Goal: Transaction & Acquisition: Purchase product/service

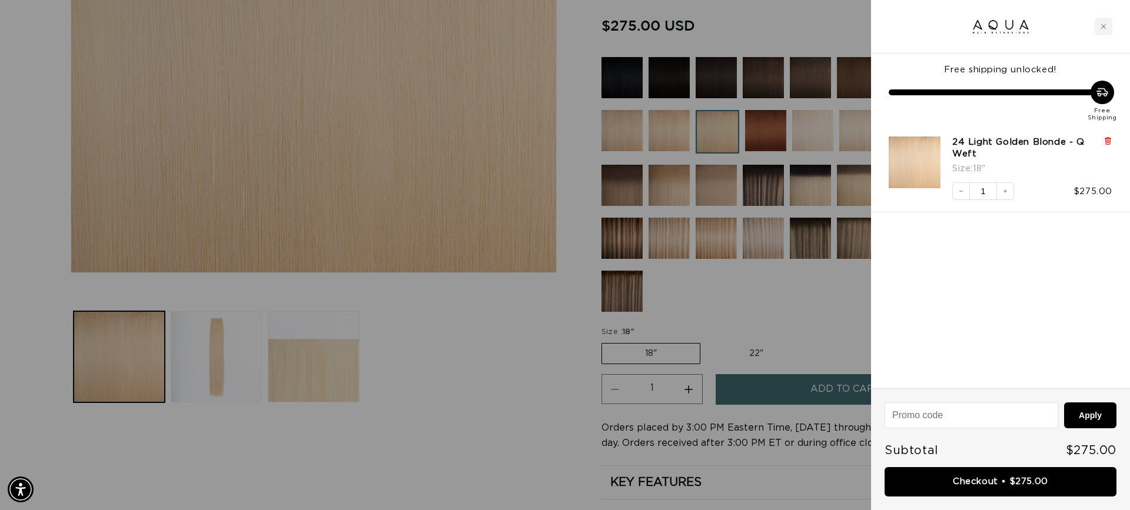
click at [1110, 140] on icon at bounding box center [1107, 141] width 5 height 6
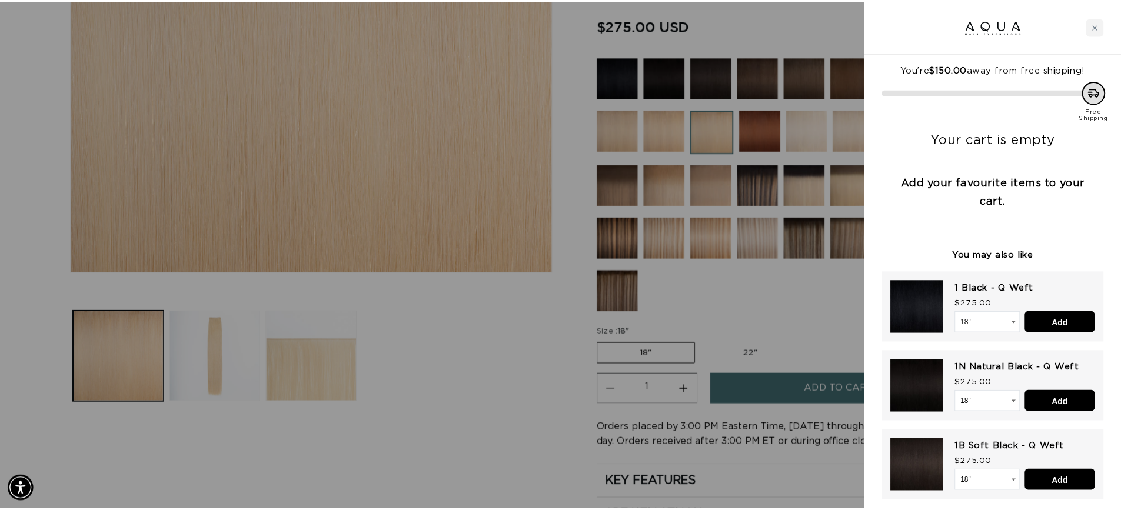
scroll to position [0, 1046]
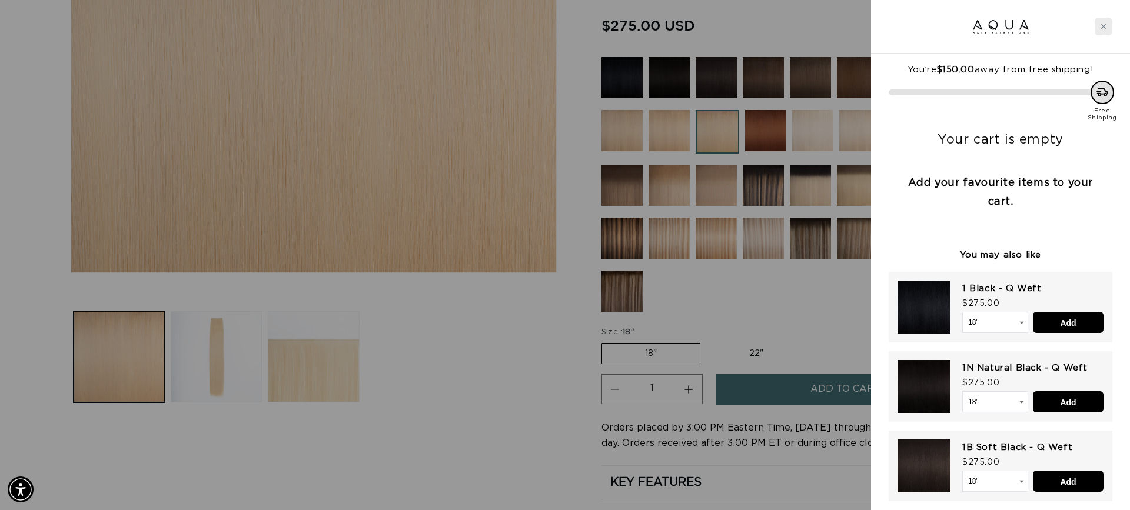
click at [1104, 18] on div "Close cart" at bounding box center [1103, 27] width 18 height 18
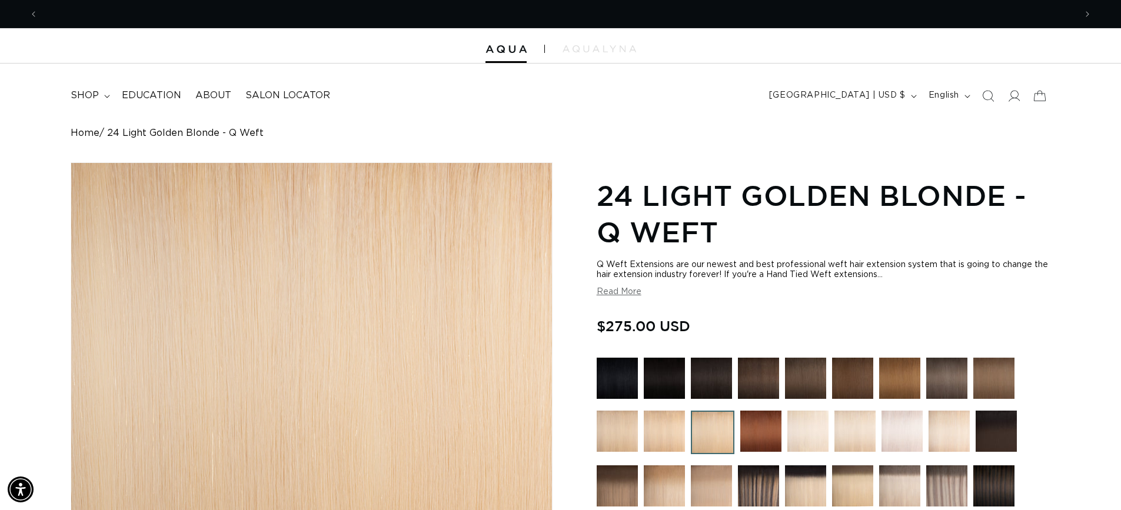
scroll to position [0, 2075]
click at [99, 92] on summary "shop" at bounding box center [89, 95] width 51 height 26
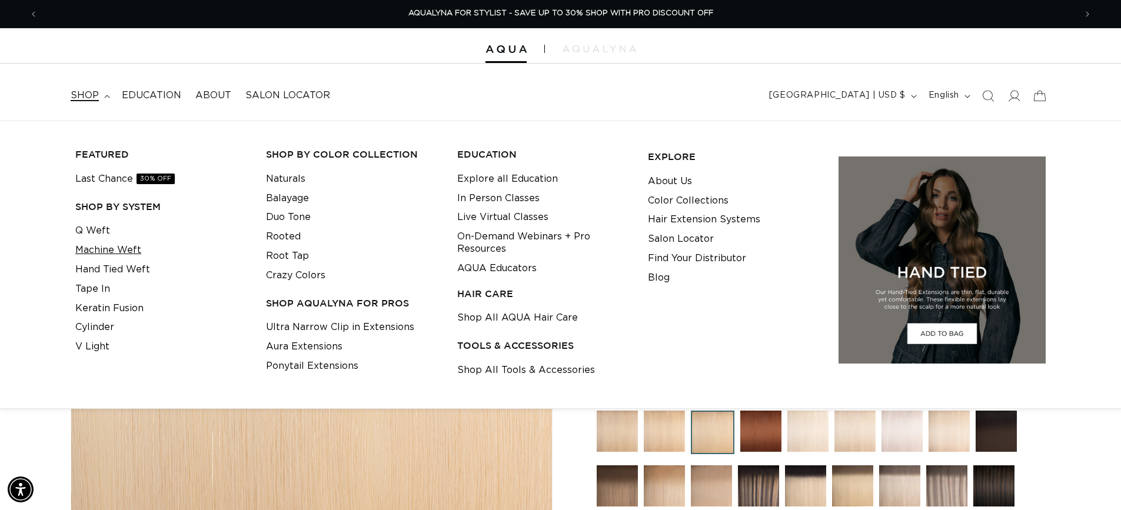
click at [109, 252] on link "Machine Weft" at bounding box center [108, 250] width 66 height 19
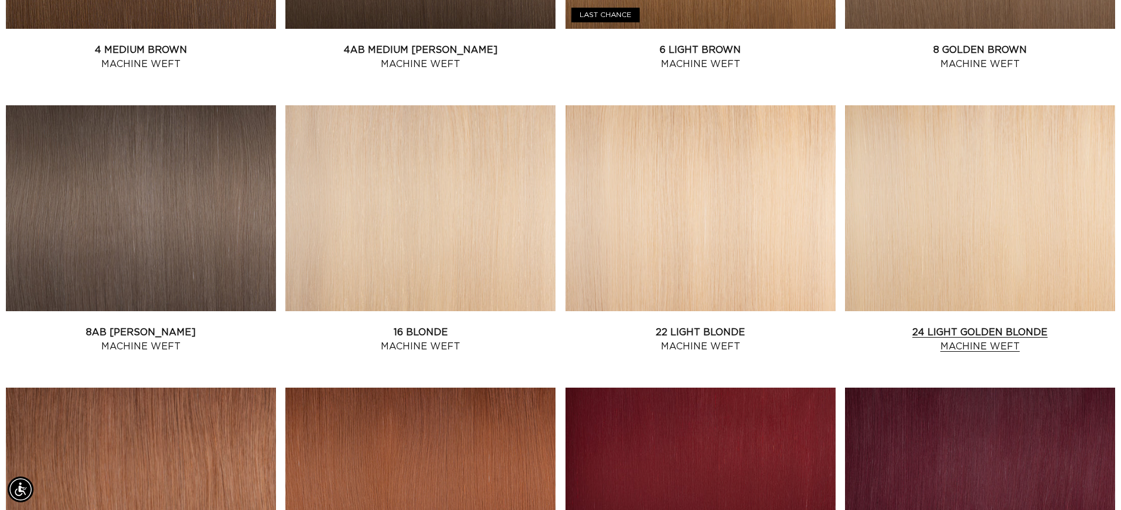
scroll to position [0, 1037]
click at [969, 325] on link "24 Light Golden Blonde Machine Weft" at bounding box center [980, 339] width 270 height 28
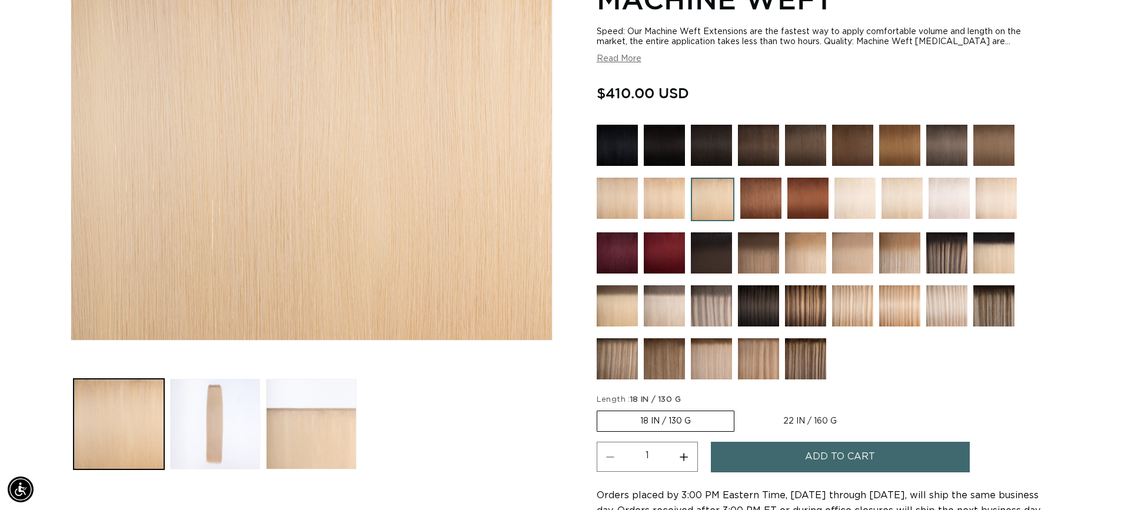
scroll to position [277, 0]
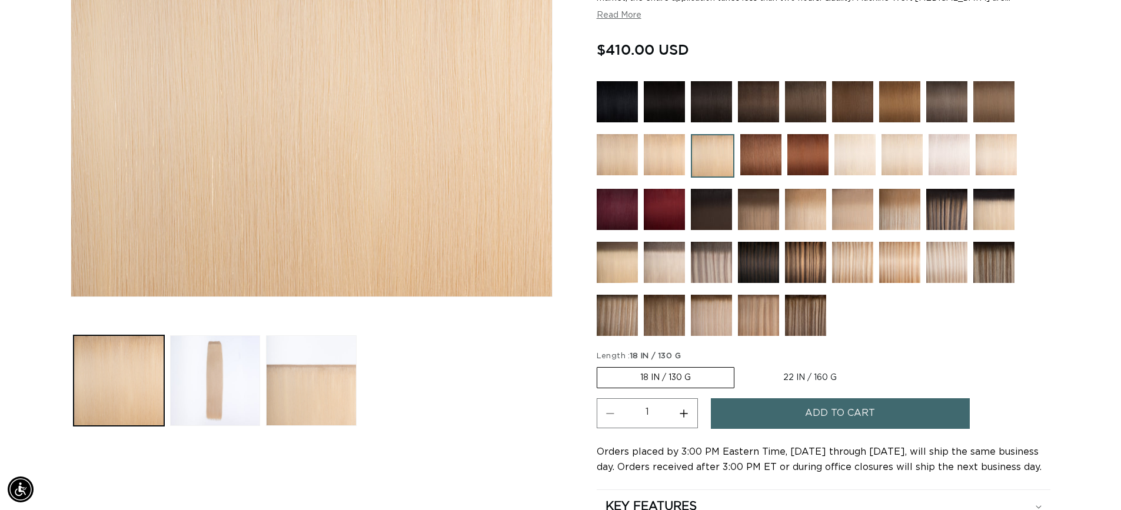
click at [773, 406] on button "Add to cart" at bounding box center [840, 413] width 259 height 30
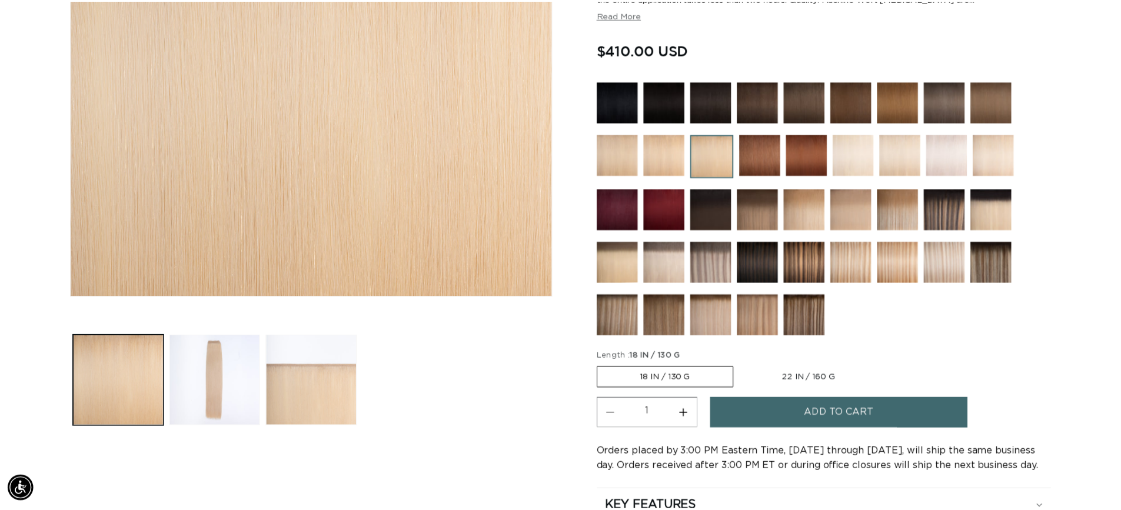
scroll to position [0, 2092]
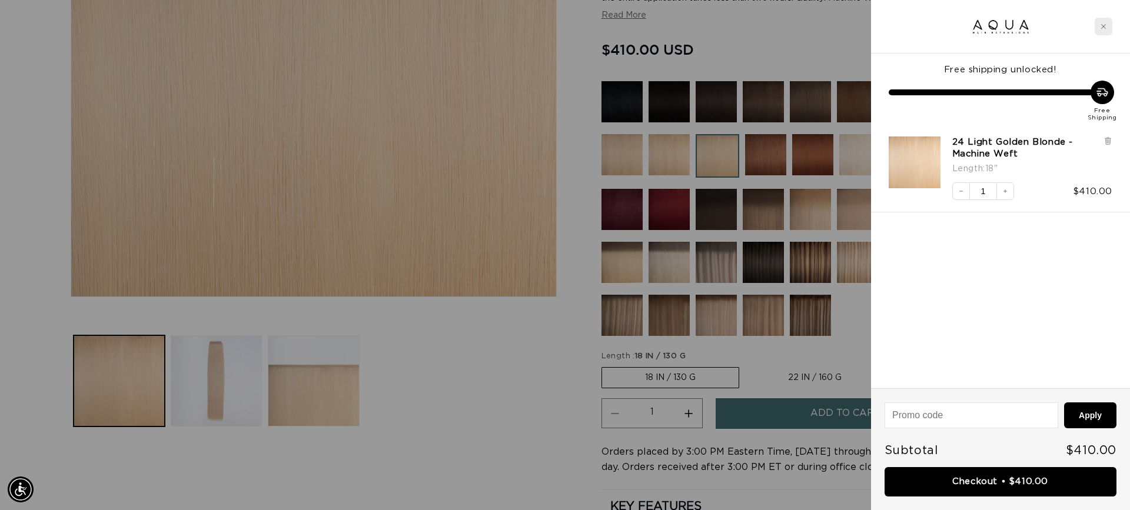
click at [1103, 29] on div "Close cart" at bounding box center [1103, 27] width 18 height 18
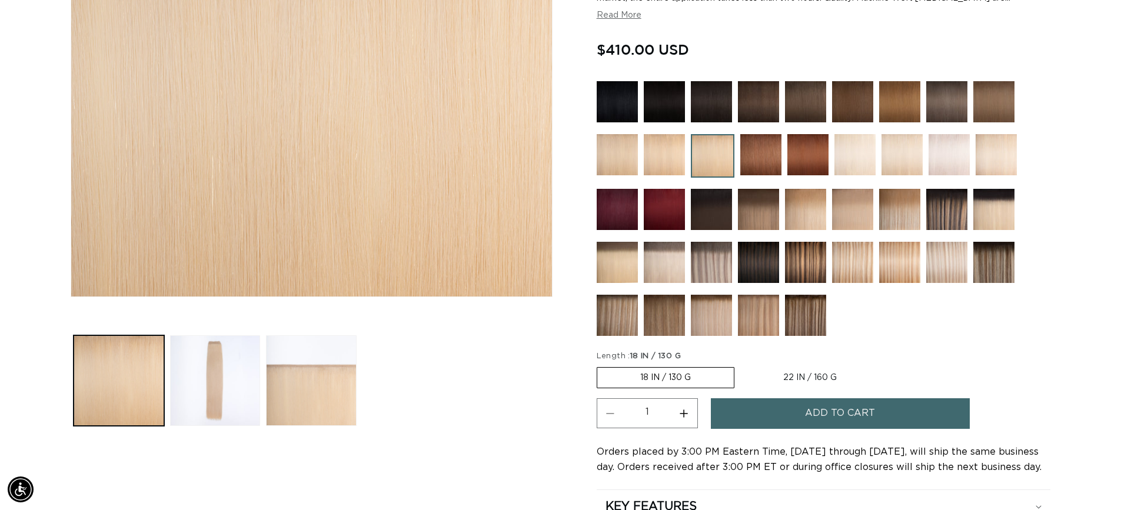
scroll to position [0, 1037]
